Goal: Task Accomplishment & Management: Complete application form

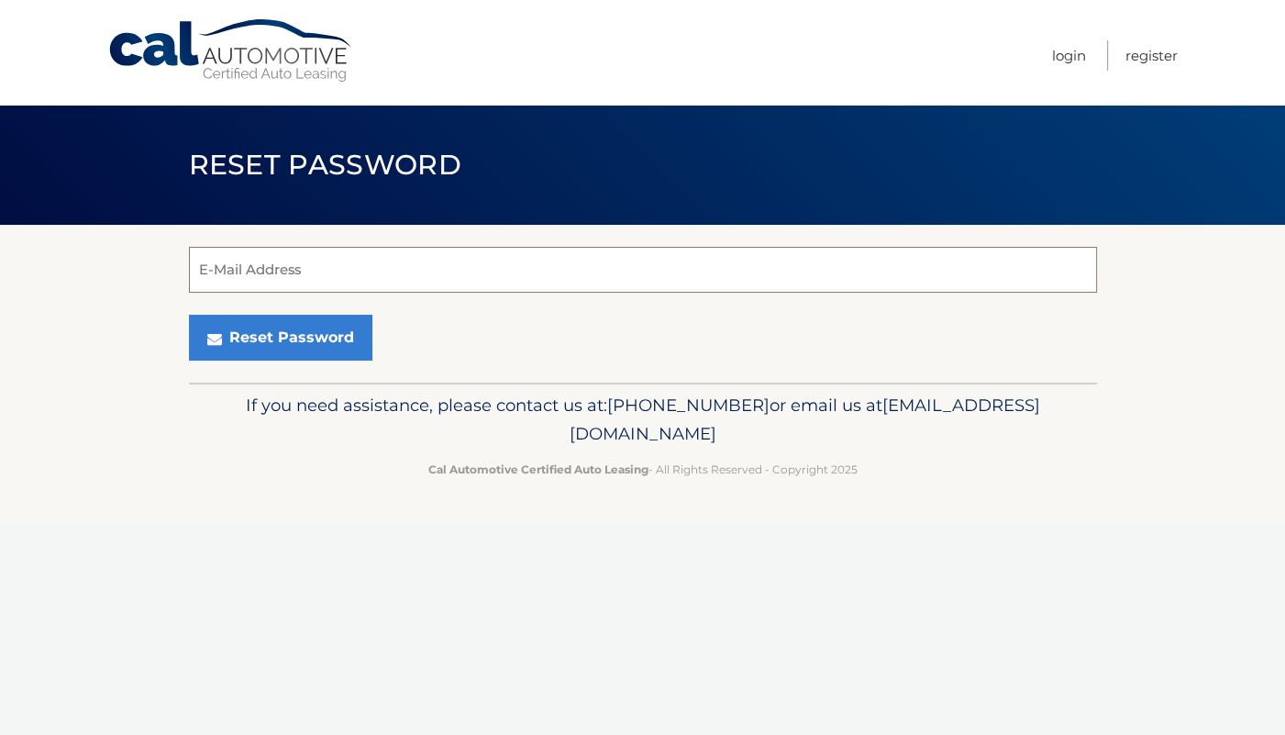
click at [401, 269] on input "E-Mail Address" at bounding box center [643, 270] width 908 height 46
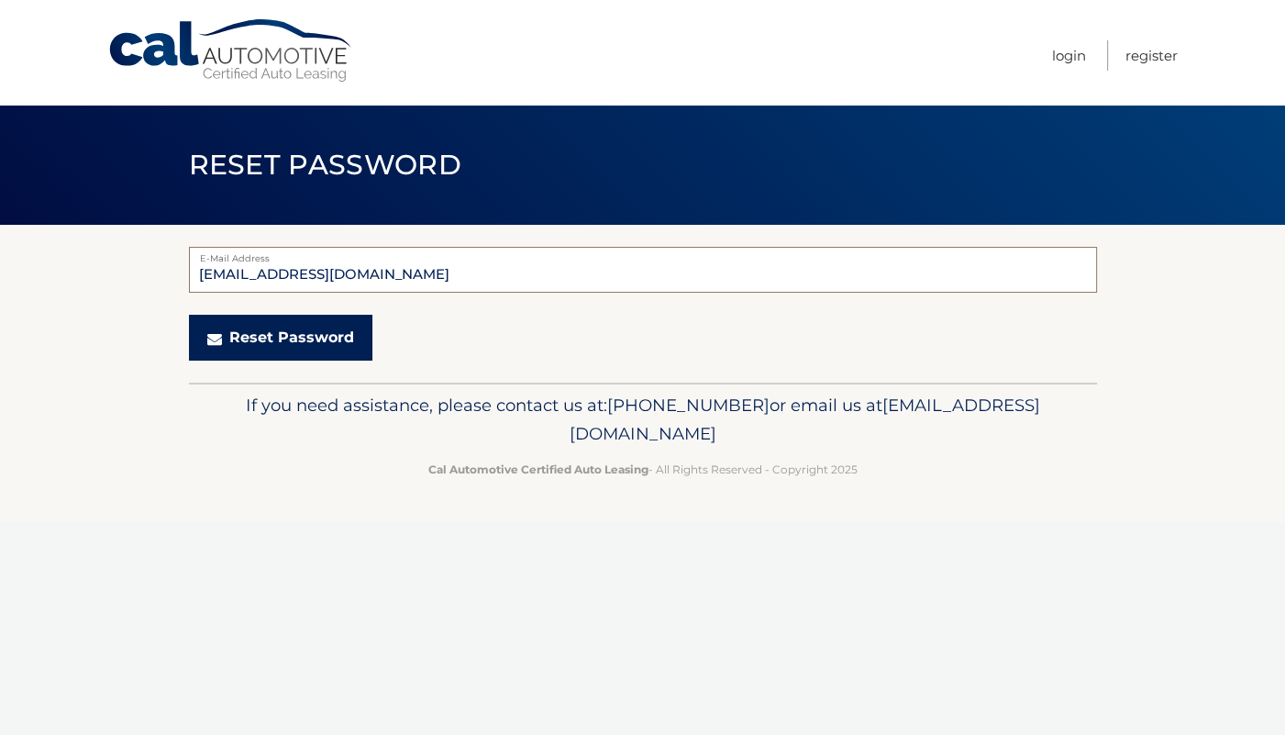
type input "jt@cachebox.net"
click at [258, 331] on button "Reset Password" at bounding box center [280, 338] width 183 height 46
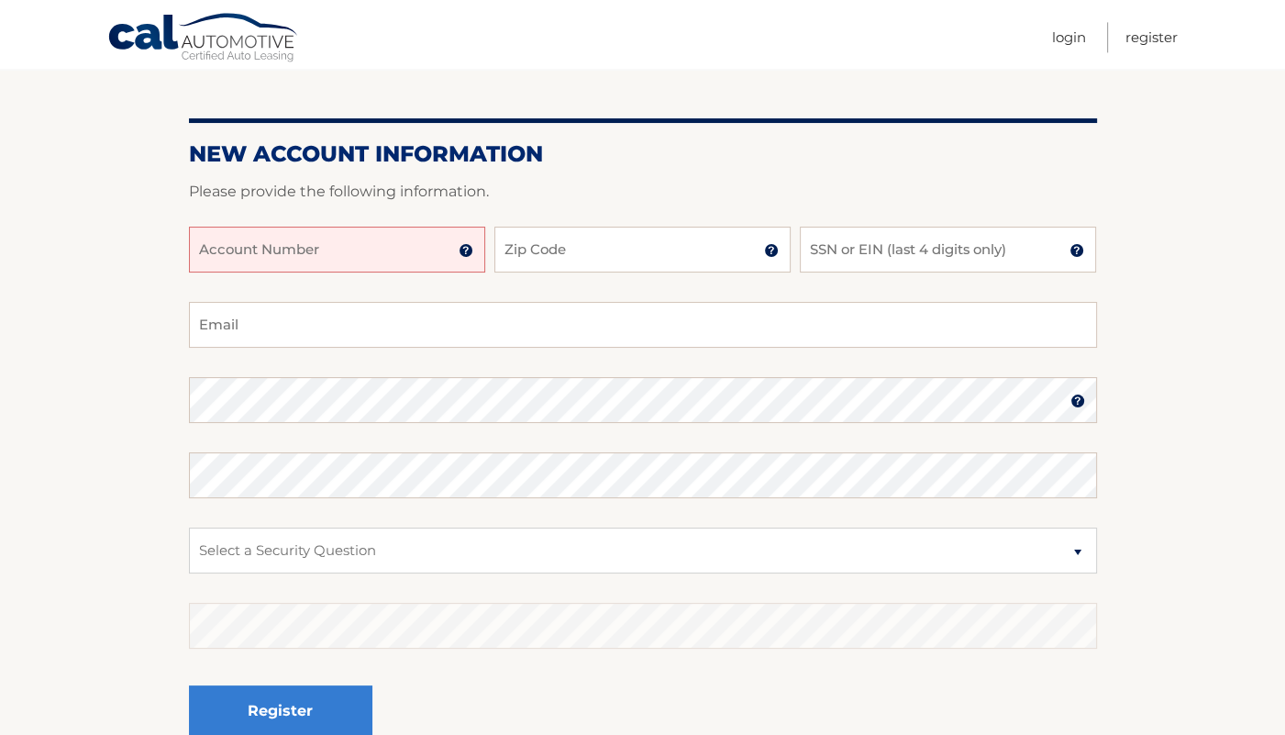
scroll to position [196, 0]
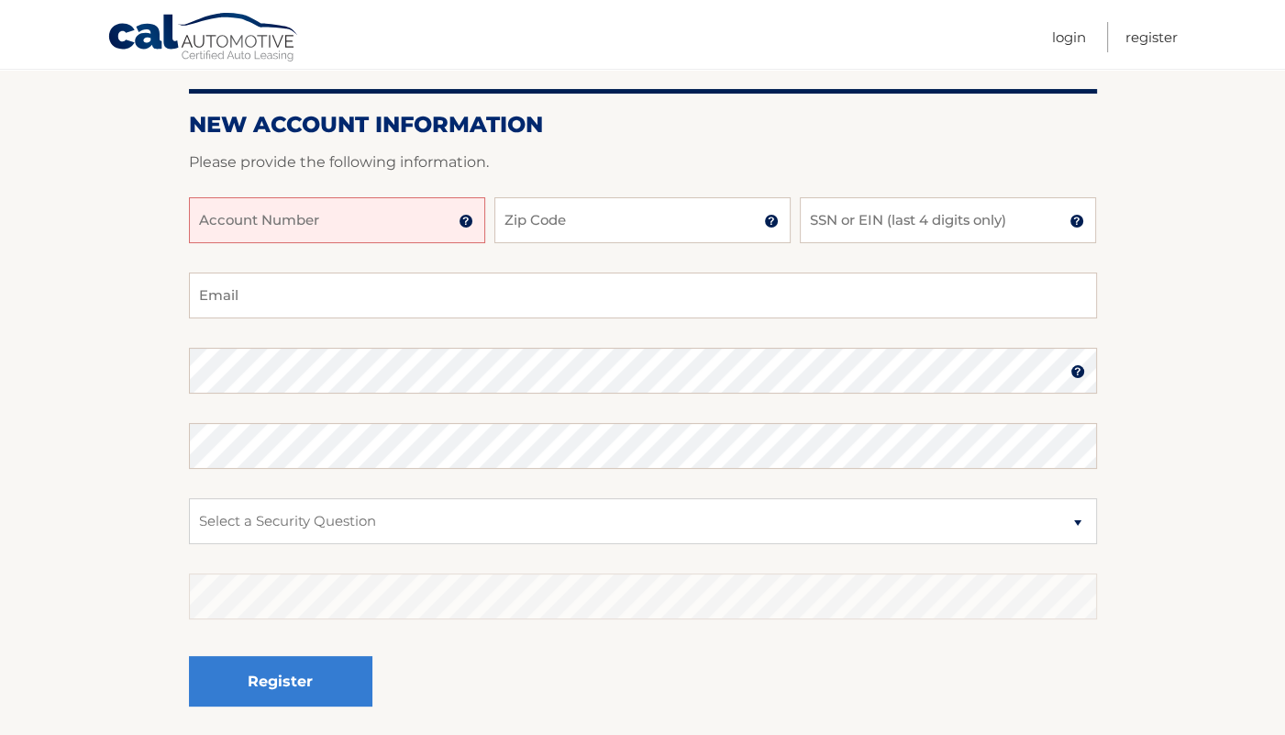
click at [369, 235] on input "Account Number" at bounding box center [337, 220] width 296 height 46
type input "44455835763"
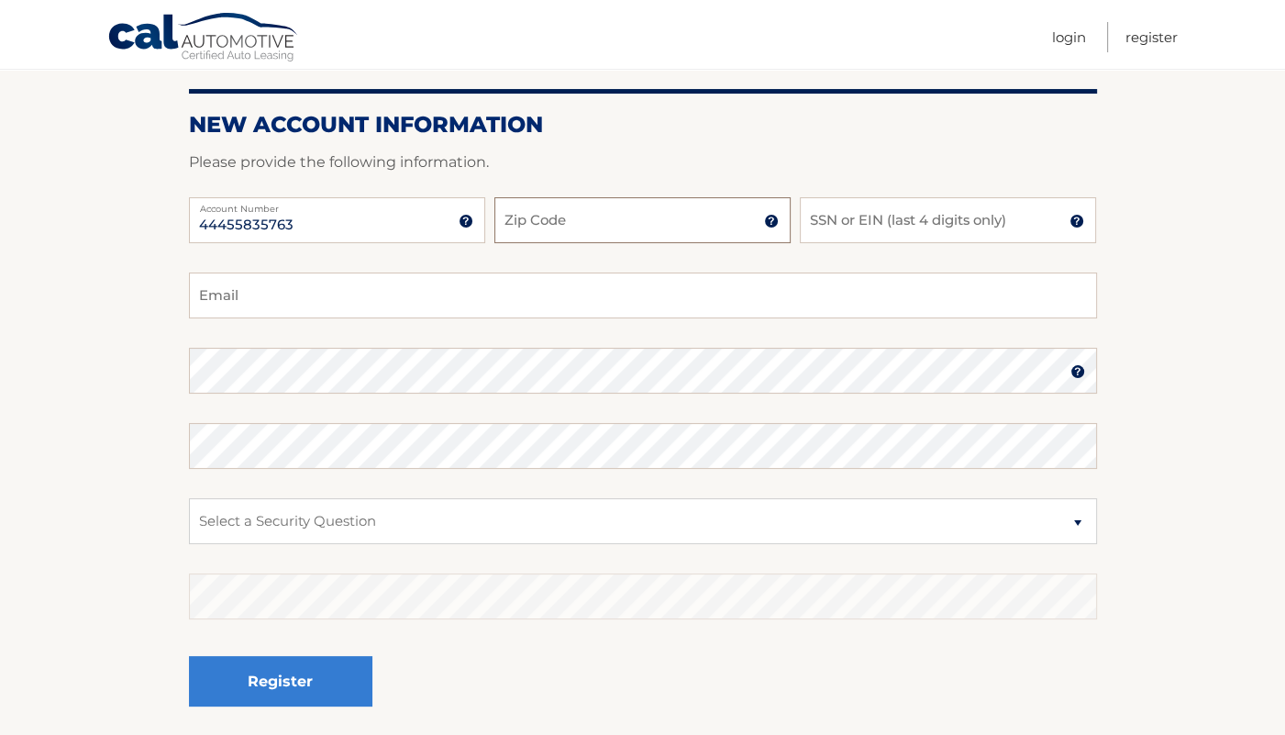
click at [565, 234] on input "Zip Code" at bounding box center [642, 220] width 296 height 46
type input "11554"
click at [883, 229] on input "SSN or EIN (last 4 digits only)" at bounding box center [948, 220] width 296 height 46
type input "4315"
click at [541, 289] on input "Email" at bounding box center [643, 295] width 908 height 46
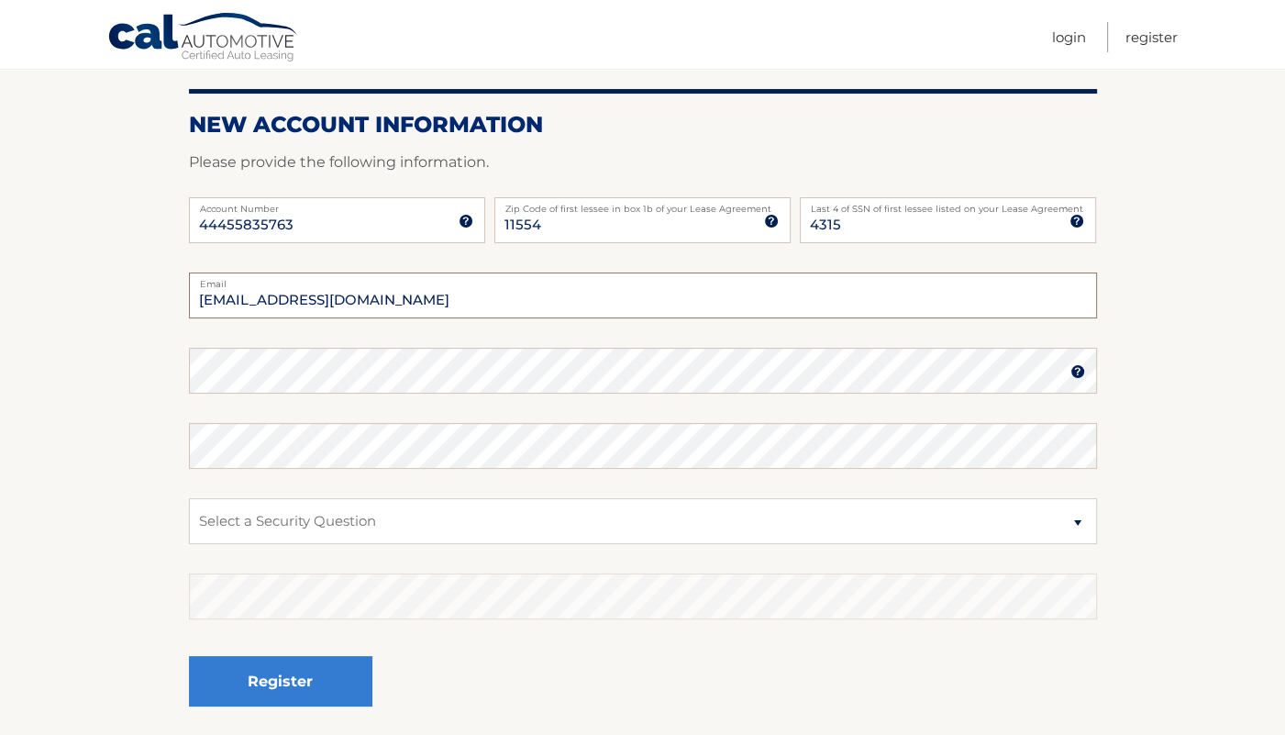
type input "jt@cachebox.net"
click at [77, 387] on section "New Account Information Please provide the following information. 44455835763 A…" at bounding box center [642, 386] width 1285 height 716
click at [128, 442] on section "New Account Information Please provide the following information. 44455835763 A…" at bounding box center [642, 386] width 1285 height 716
click at [189, 498] on select "Select a Security Question What was the name of your elementary school? What is…" at bounding box center [643, 521] width 908 height 46
click option "What is your mother’s maiden name?" at bounding box center [0, 0] width 0 height 0
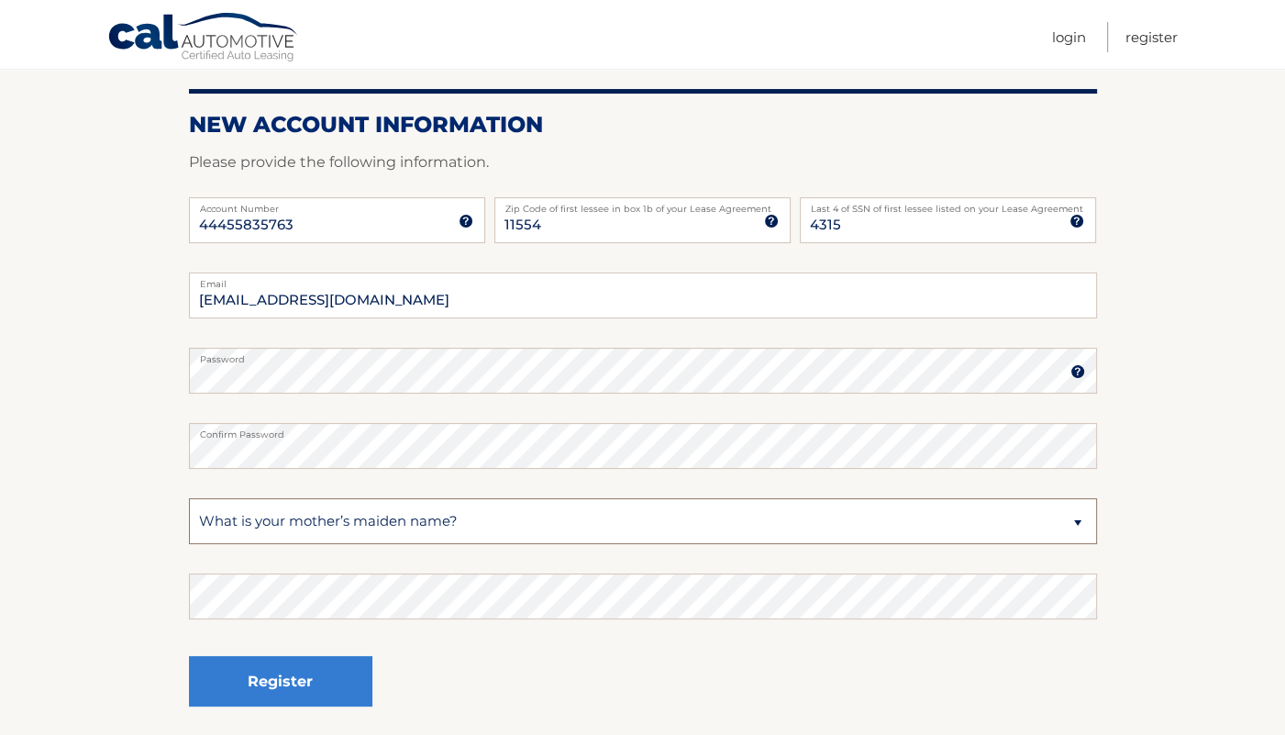
click at [189, 498] on select "Select a Security Question What was the name of your elementary school? What is…" at bounding box center [643, 521] width 908 height 46
select select "1"
click option "What was the name of your elementary school?" at bounding box center [0, 0] width 0 height 0
click at [276, 218] on input "44455835763" at bounding box center [337, 220] width 296 height 46
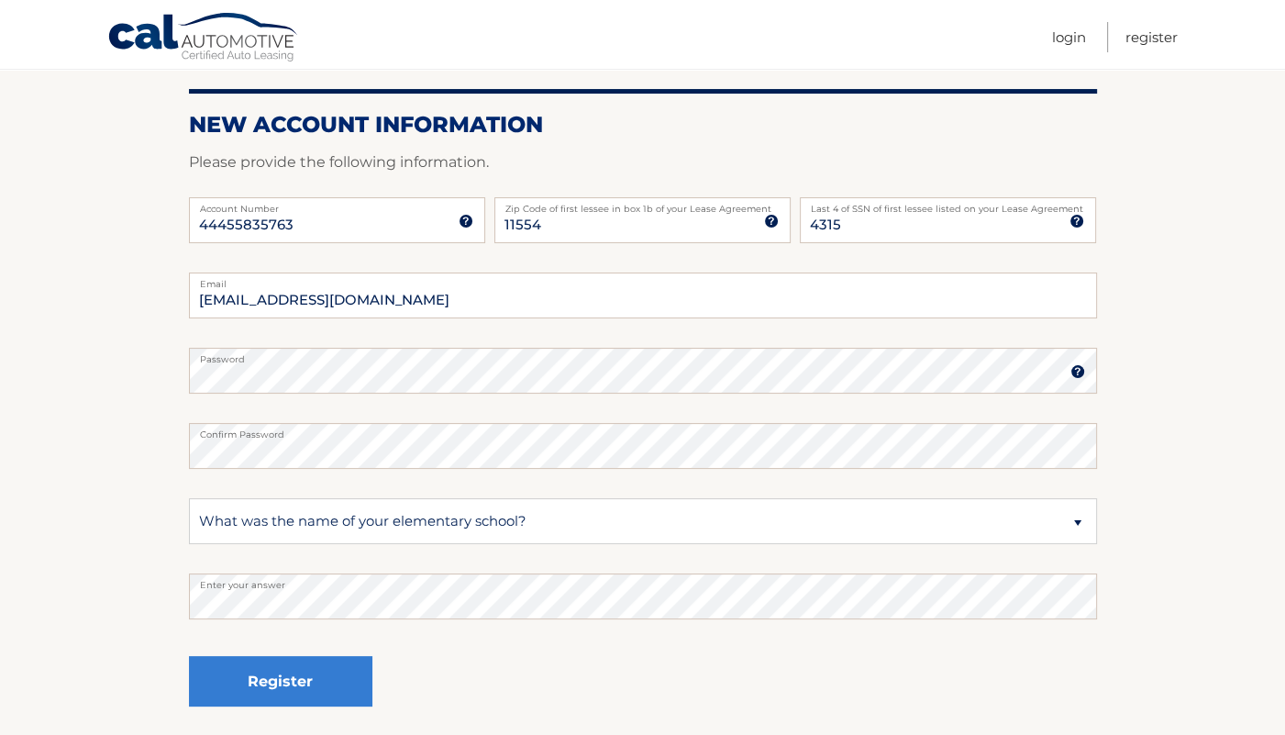
click at [1148, 298] on section "New Account Information Please provide the following information. 44455835763 A…" at bounding box center [642, 386] width 1285 height 716
click at [564, 654] on div "Register" at bounding box center [643, 682] width 908 height 67
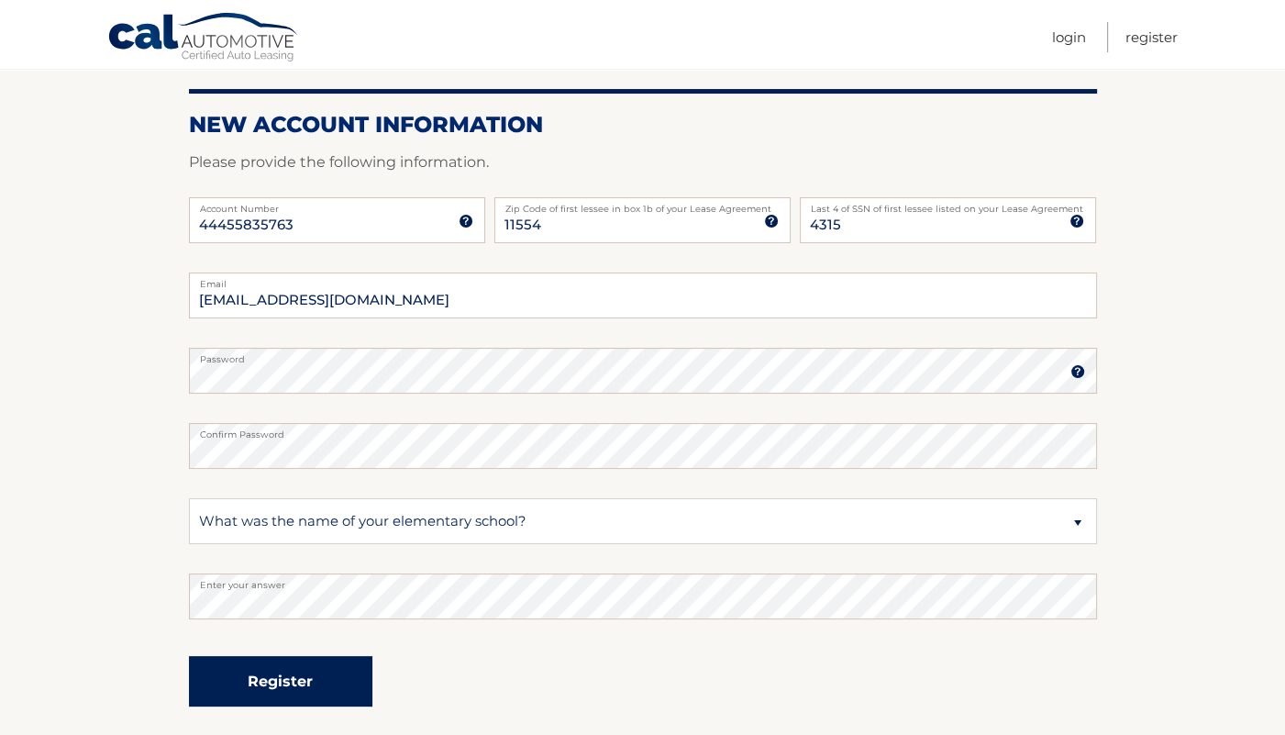
click at [342, 677] on button "Register" at bounding box center [280, 681] width 183 height 50
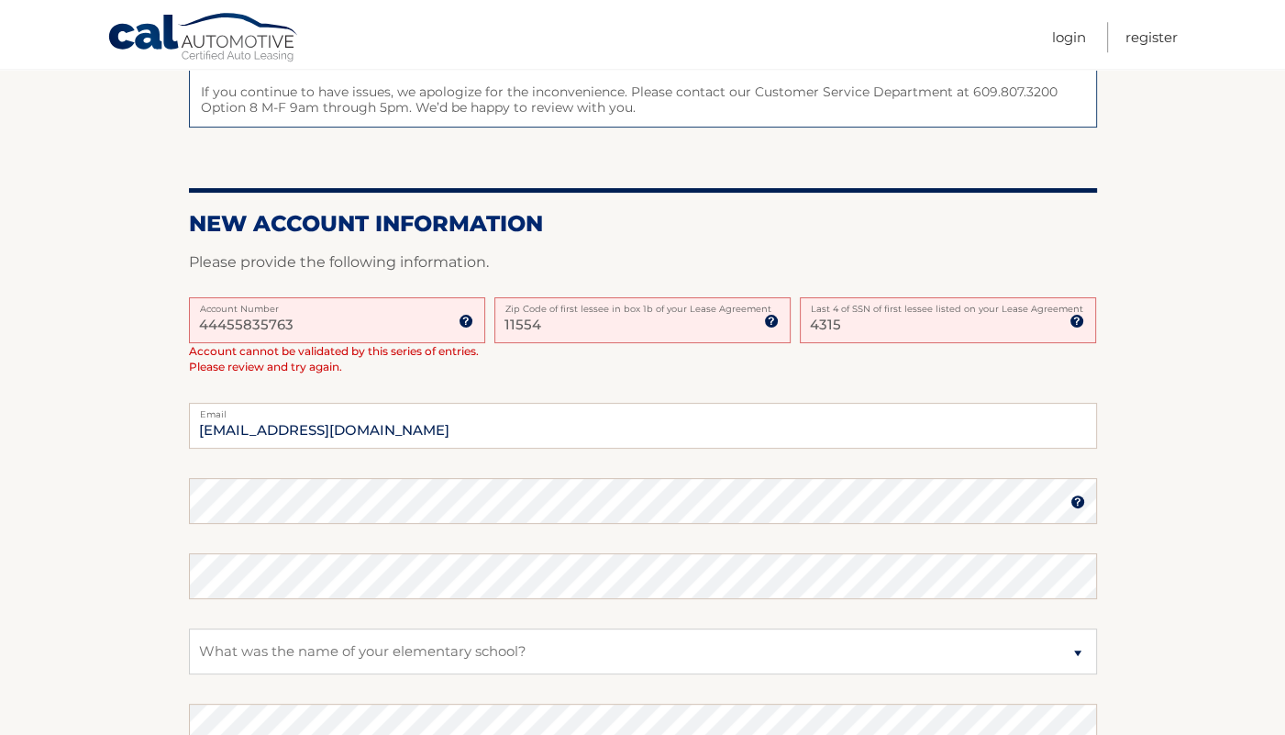
scroll to position [303, 0]
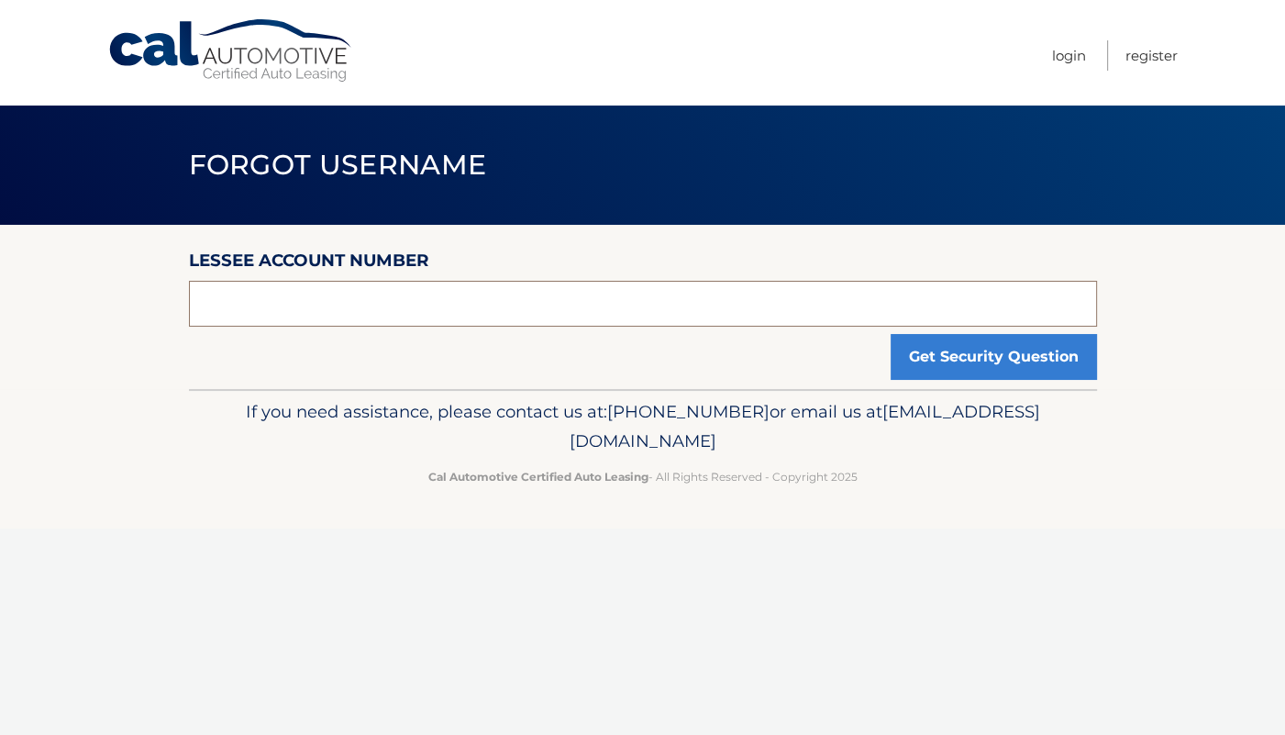
click at [623, 310] on input "text" at bounding box center [643, 304] width 908 height 46
type input "4"
click at [515, 296] on input "text" at bounding box center [643, 304] width 908 height 46
paste input "44455835763"
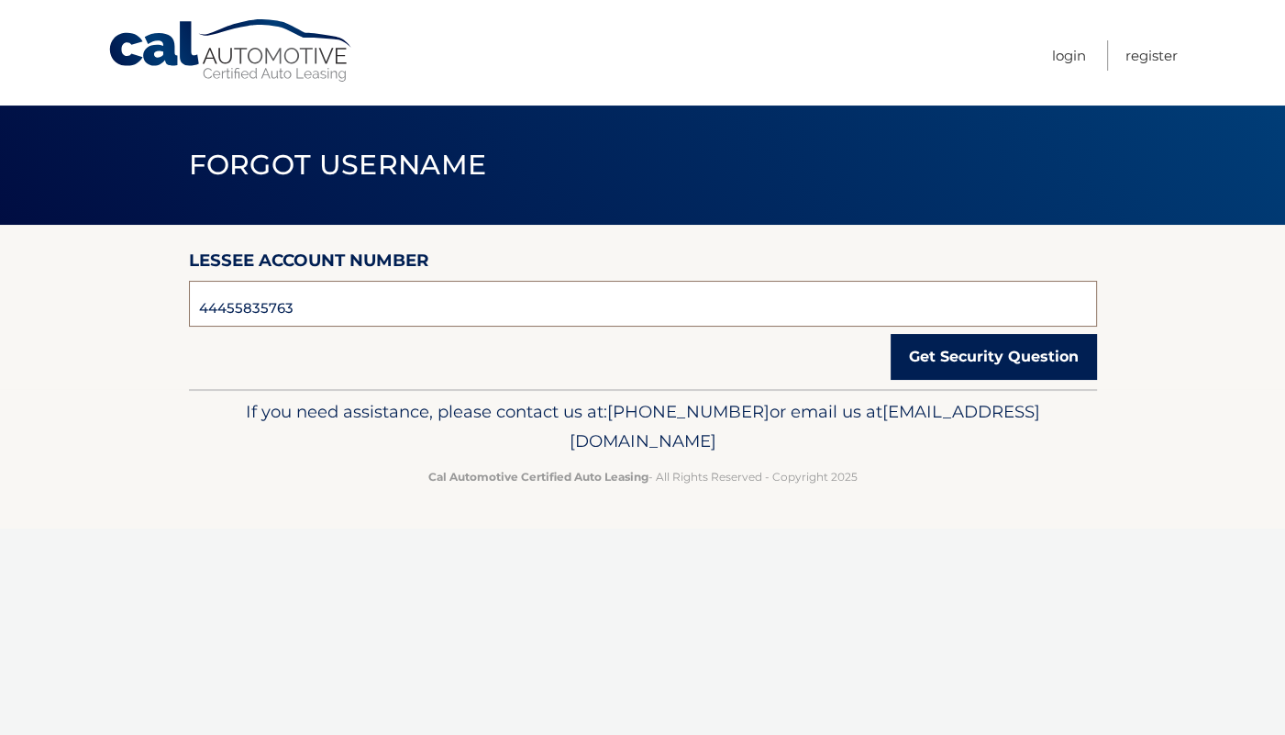
type input "44455835763"
click at [963, 366] on button "Get Security Question" at bounding box center [994, 357] width 206 height 46
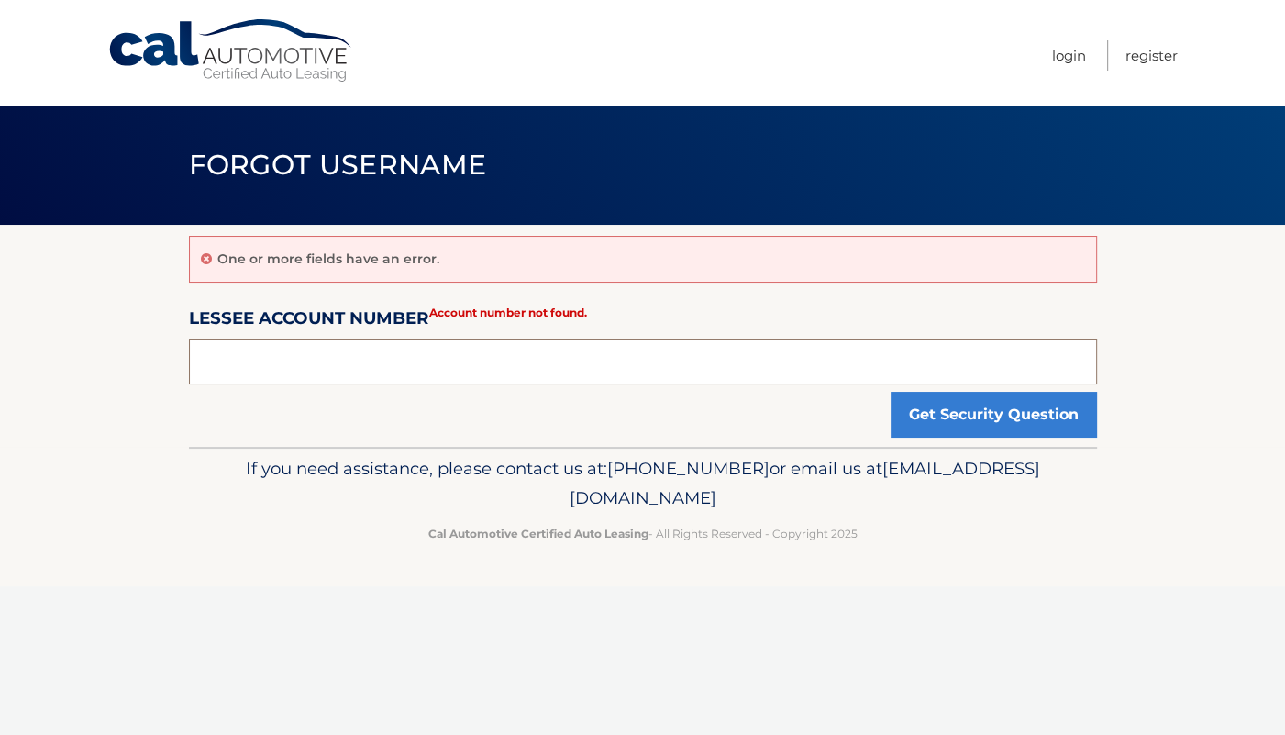
click at [699, 346] on input "text" at bounding box center [643, 362] width 908 height 46
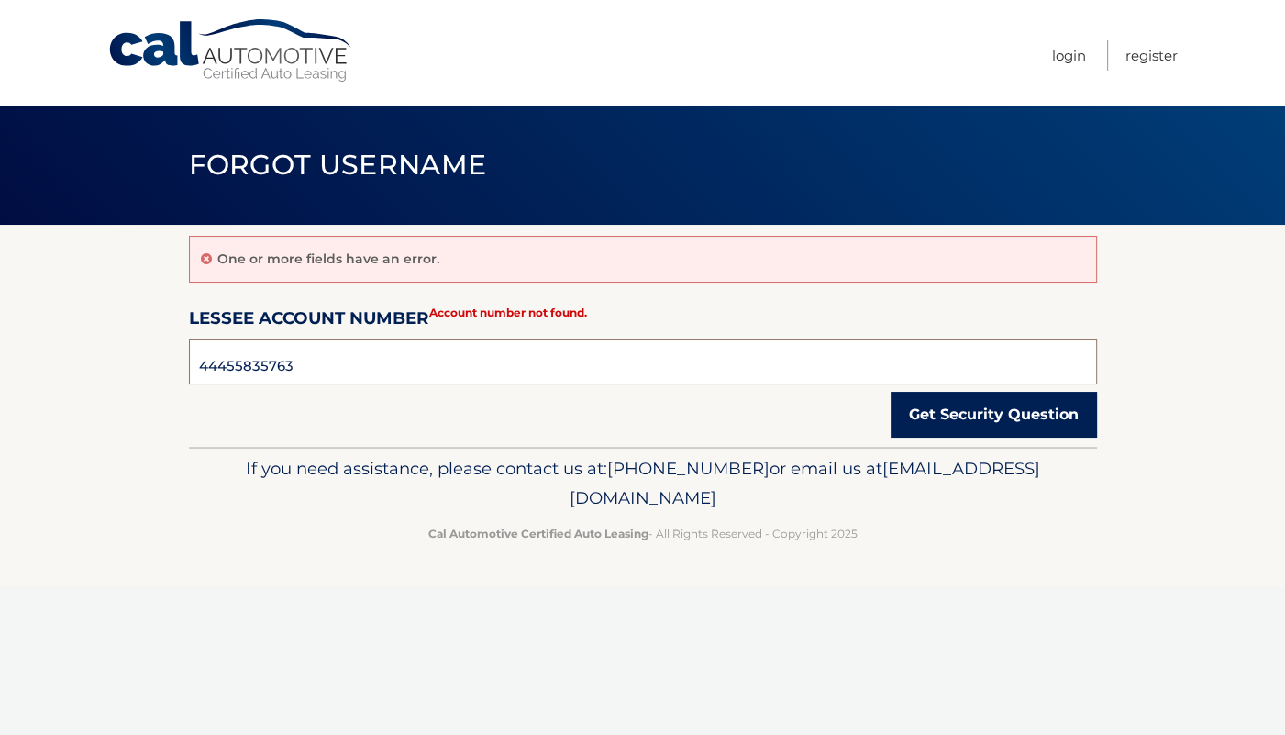
type input "44455835763"
click at [963, 424] on button "Get Security Question" at bounding box center [994, 415] width 206 height 46
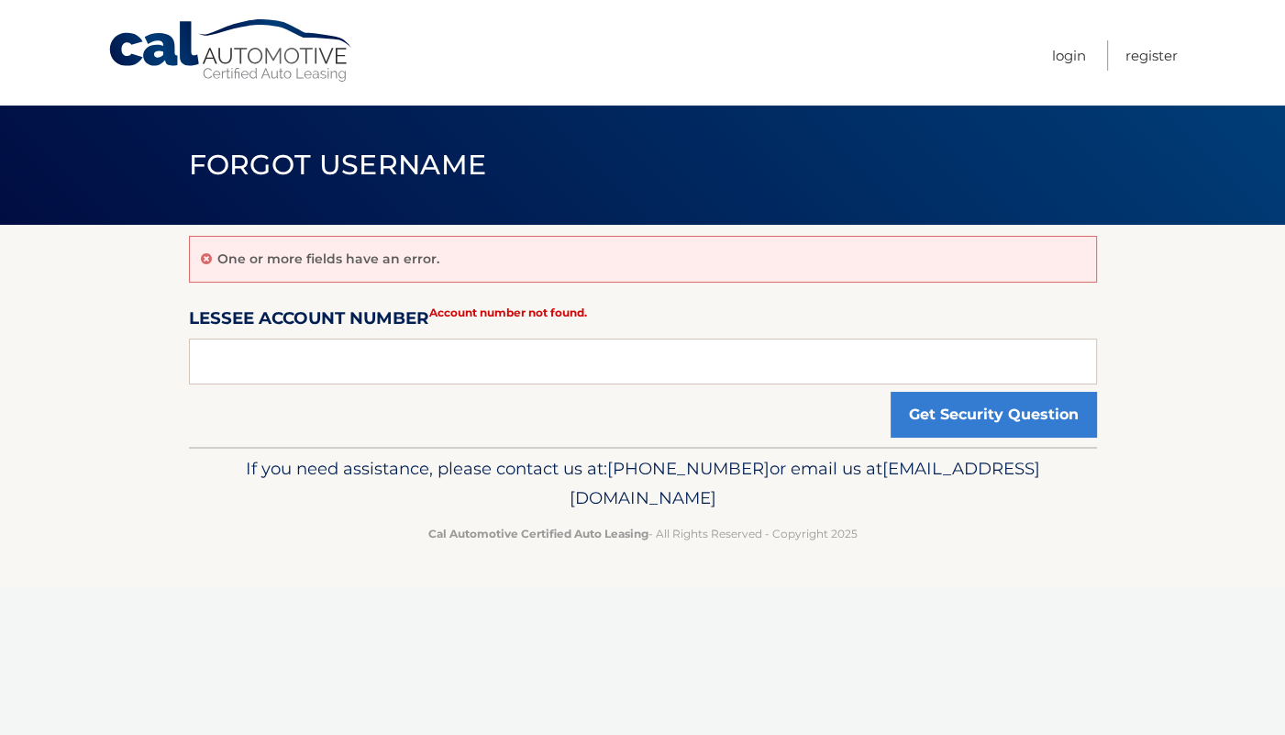
click at [953, 581] on footer "If you need assistance, please contact us at: [PHONE_NUMBER] or email us at [EM…" at bounding box center [642, 516] width 1285 height 139
click at [1180, 468] on footer "If you need assistance, please contact us at: [PHONE_NUMBER] or email us at [EM…" at bounding box center [642, 516] width 1285 height 139
